Goal: Transaction & Acquisition: Purchase product/service

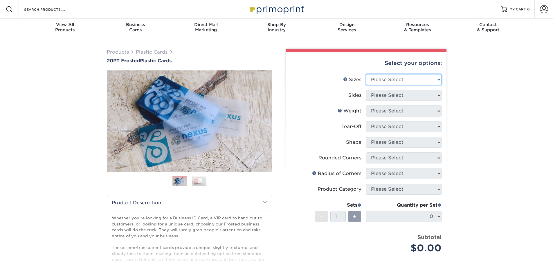
click at [419, 85] on select "Please Select 2" x 3.5" 2" x 8" 2.12" x 3.375" 2.5" x 2.5" 4.25" x 6"" at bounding box center [403, 79] width 75 height 11
select select "2.00x3.50"
click at [366, 74] on select "Please Select 2" x 3.5" 2" x 8" 2.12" x 3.375" 2.5" x 2.5" 4.25" x 6"" at bounding box center [403, 79] width 75 height 11
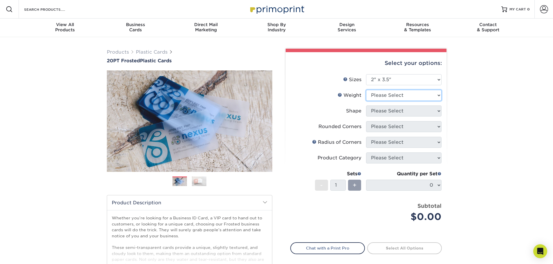
click at [414, 93] on select "Please Select 20PT Frosted Plastic 20PT Frosted Plastic" at bounding box center [403, 95] width 75 height 11
select select "20PT Frosted Plastic"
click at [366, 90] on select "Please Select 20PT Frosted Plastic 20PT Frosted Plastic" at bounding box center [403, 95] width 75 height 11
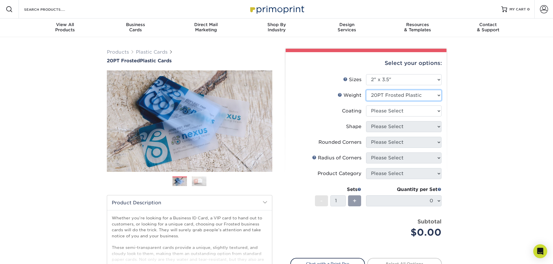
click at [416, 97] on select "Please Select 20PT Frosted Plastic" at bounding box center [403, 95] width 75 height 11
click at [366, 90] on select "Please Select 20PT Frosted Plastic" at bounding box center [403, 95] width 75 height 11
click at [413, 110] on select at bounding box center [403, 111] width 75 height 11
select select "3e7618de-abca-4bda-9f97-8b9129e913d8"
click at [366, 106] on select at bounding box center [403, 111] width 75 height 11
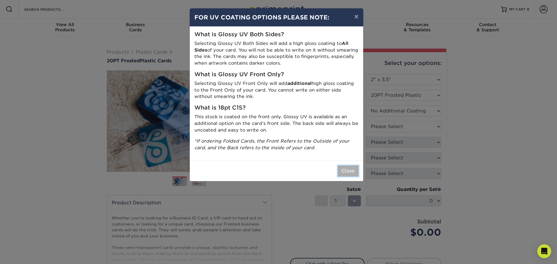
click at [347, 171] on button "Close" at bounding box center [348, 171] width 21 height 11
